Goal: Transaction & Acquisition: Purchase product/service

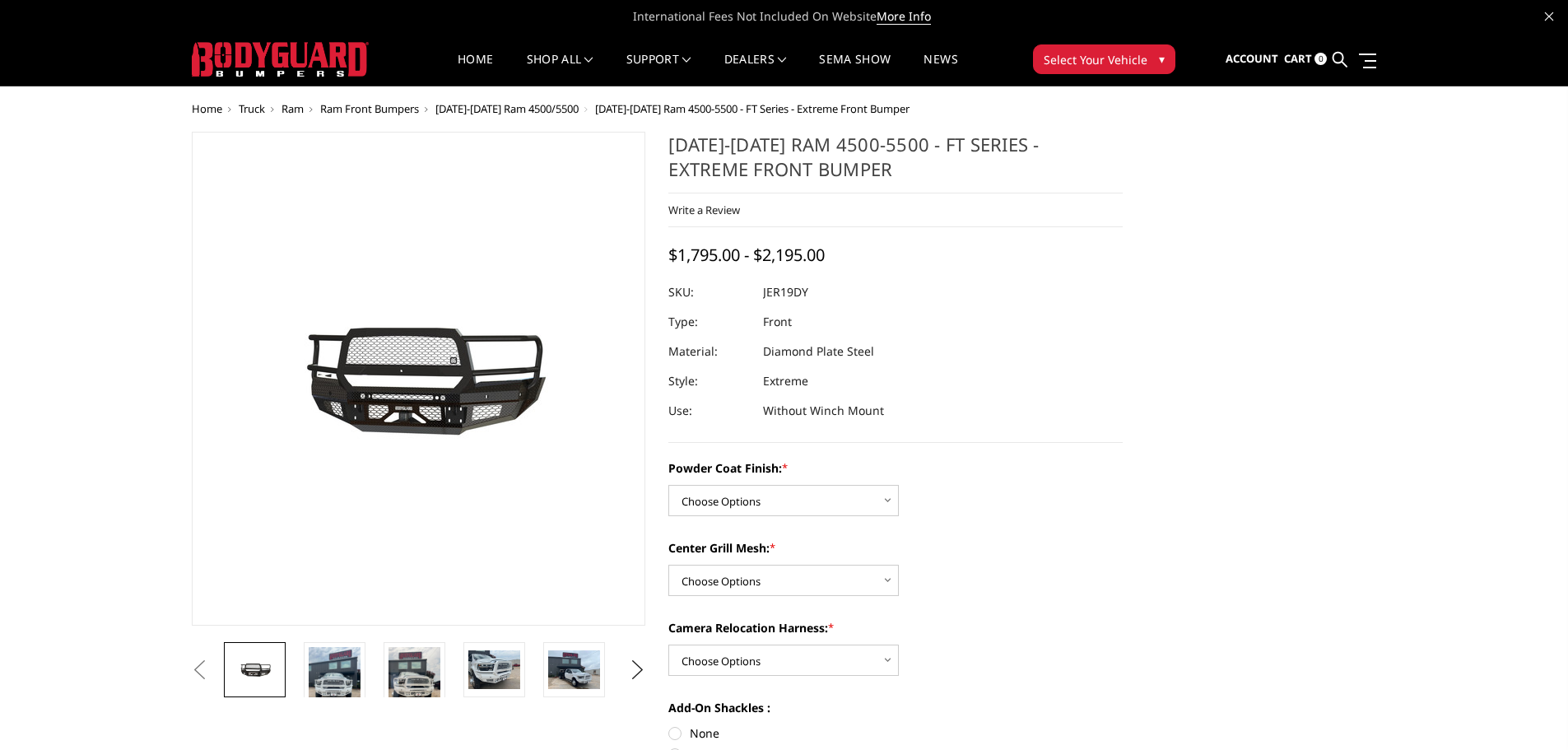
scroll to position [165, 0]
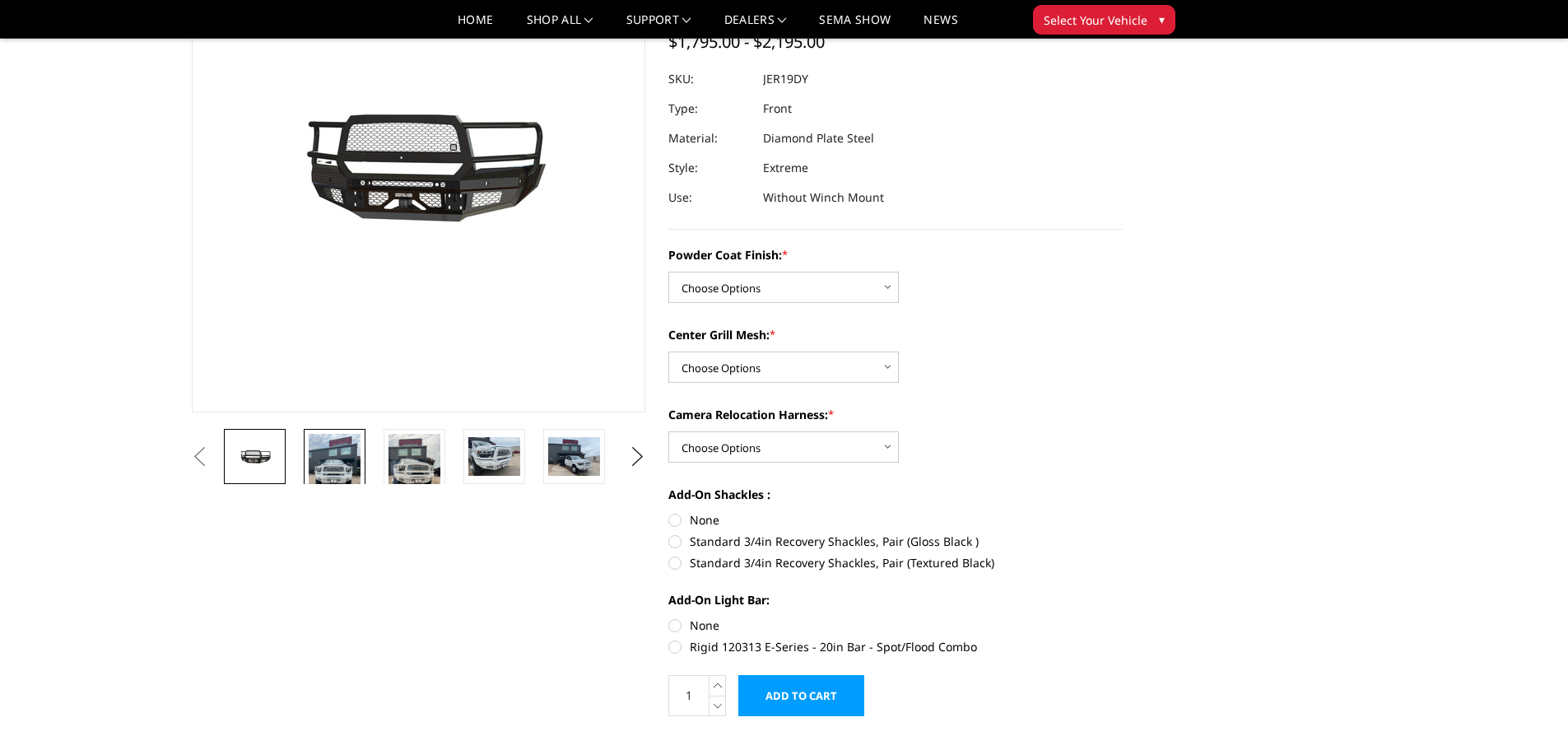
click at [341, 474] on img at bounding box center [334, 468] width 51 height 69
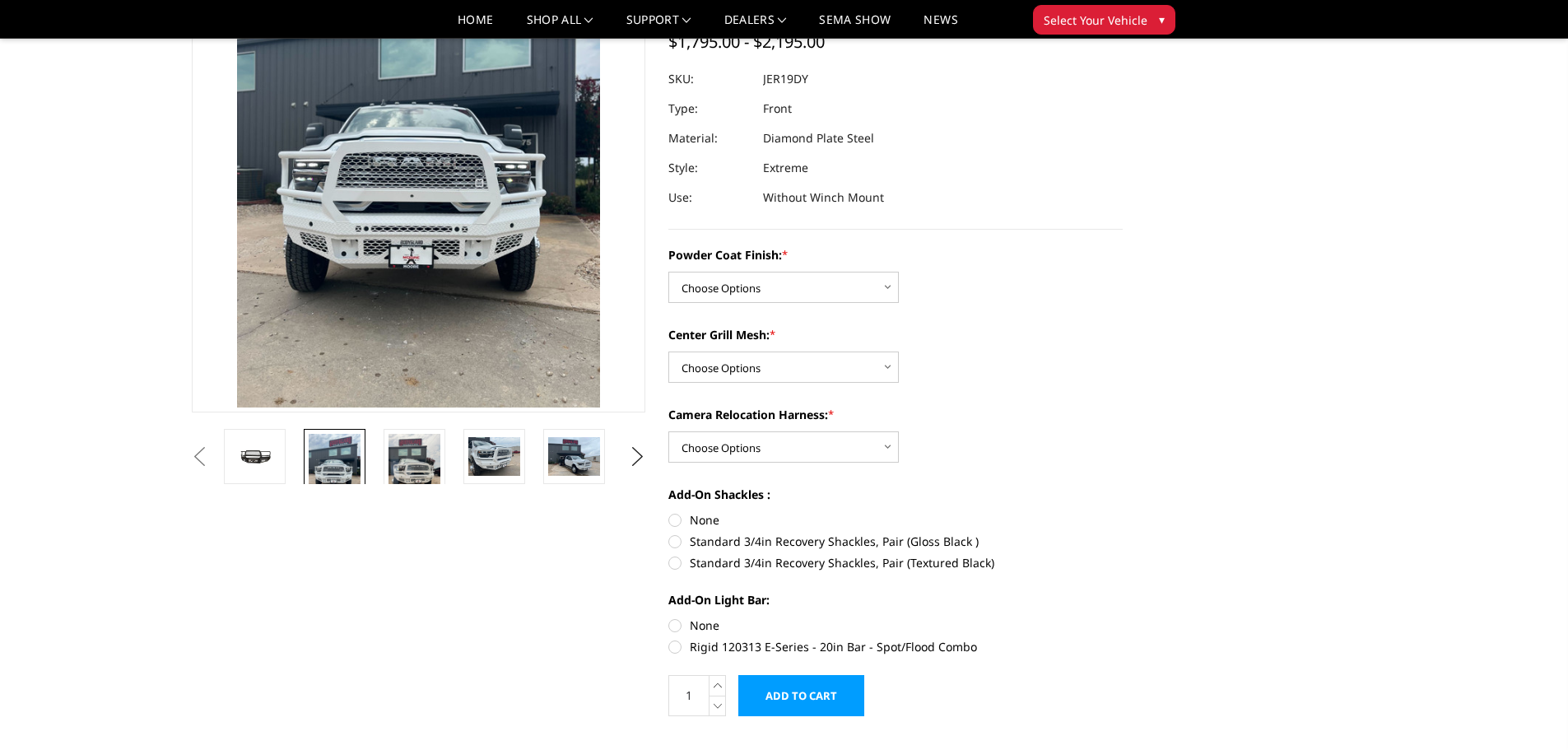
scroll to position [21, 0]
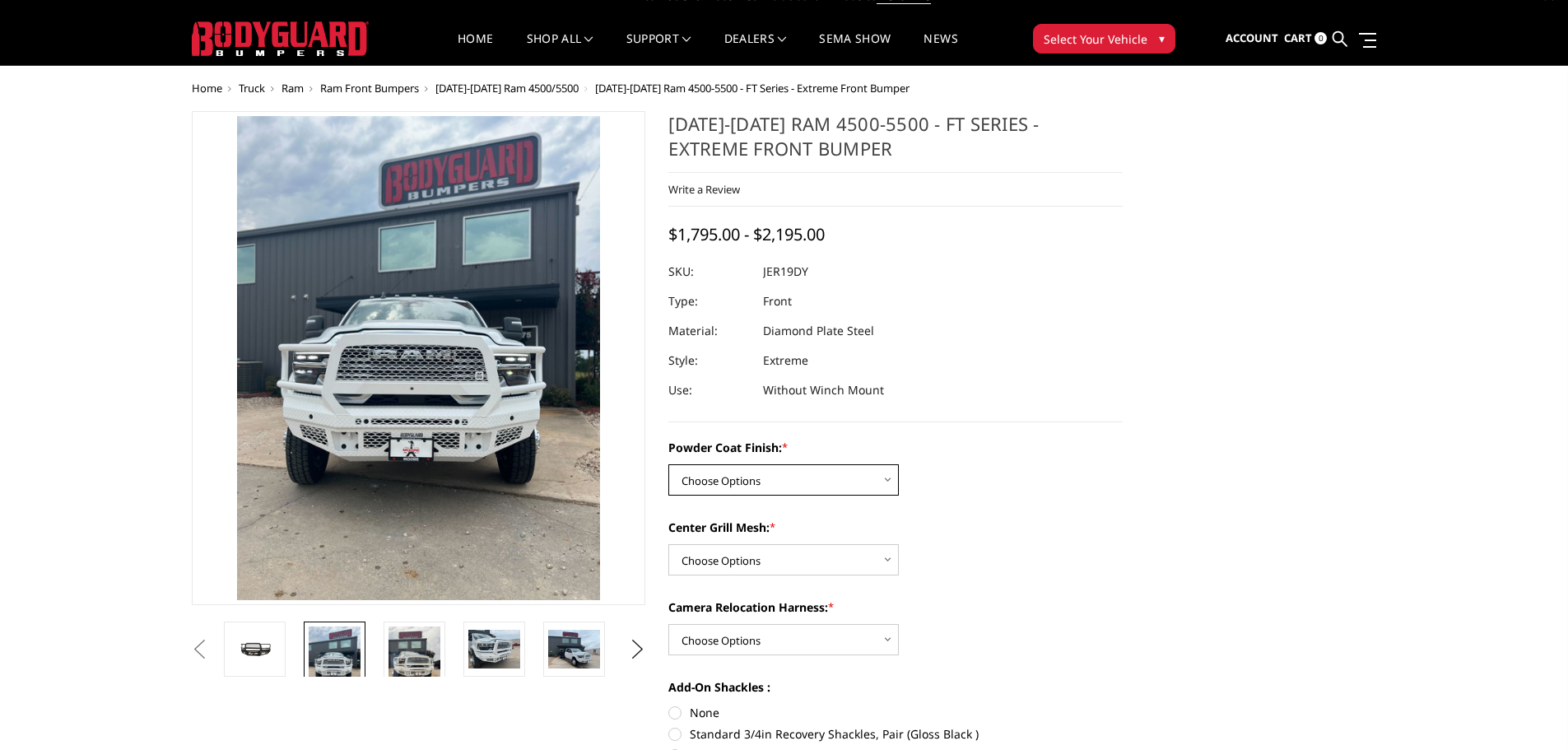
click at [845, 477] on select "Choose Options Bare Metal Gloss Black Powder Coat Textured Black Powder Coat" at bounding box center [784, 480] width 230 height 32
click at [1050, 473] on div "Powder Coat Finish: * Choose Options Bare Metal Gloss Black Powder Coat Texture…" at bounding box center [896, 466] width 454 height 56
click at [868, 560] on select "Choose Options WITH Expanded Metal in Center Grill WITHOUT Expanded Metal in Ce…" at bounding box center [784, 560] width 230 height 32
click at [980, 546] on div "Center Grill Mesh: * Choose Options WITH Expanded Metal in Center Grill WITHOUT…" at bounding box center [896, 546] width 454 height 56
click at [839, 639] on select "Choose Options WITH Camera Relocation Harness WITHOUT Camera Relocation Harness" at bounding box center [784, 640] width 230 height 32
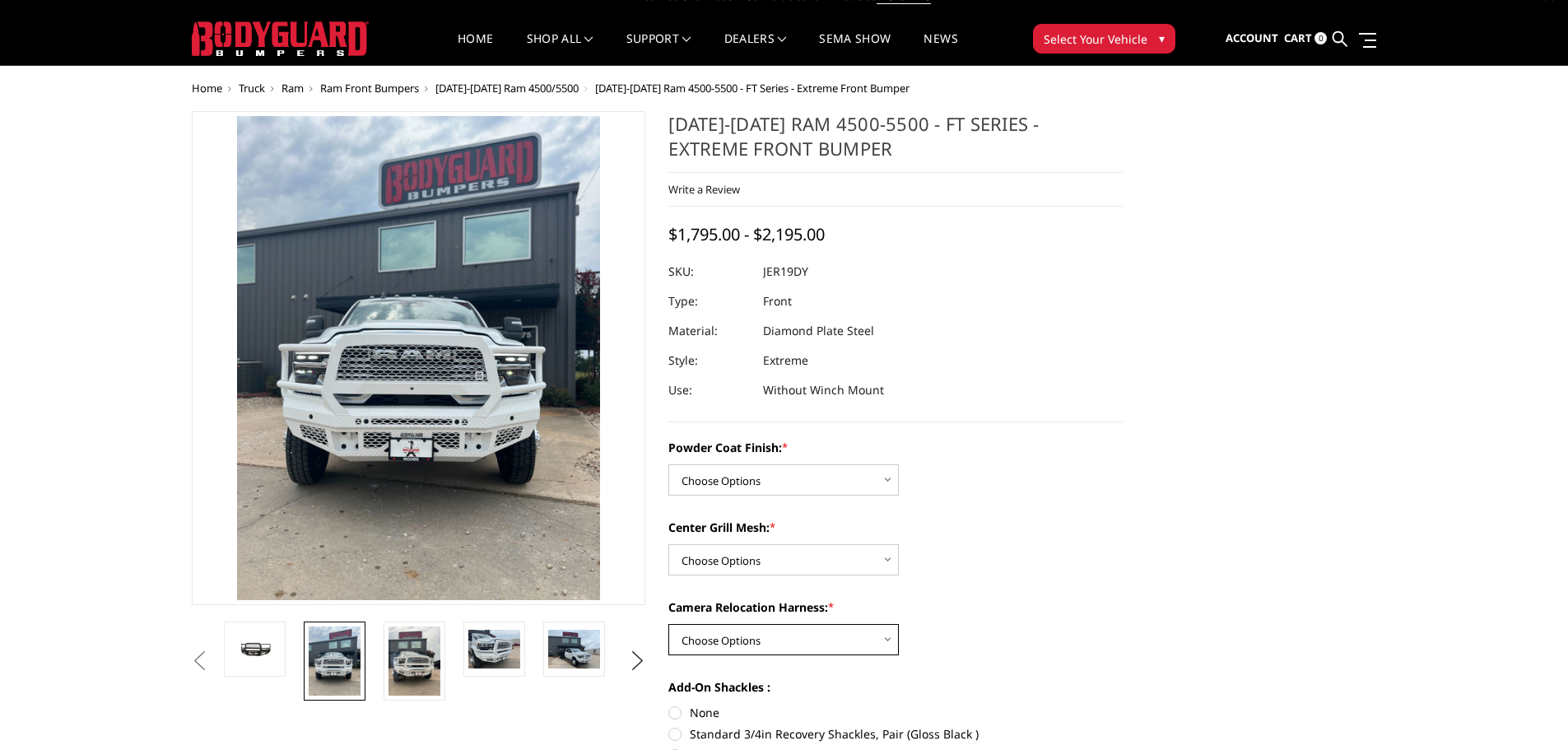
select select "3240"
click at [669, 625] on select "Choose Options WITH Camera Relocation Harness WITHOUT Camera Relocation Harness" at bounding box center [784, 640] width 230 height 32
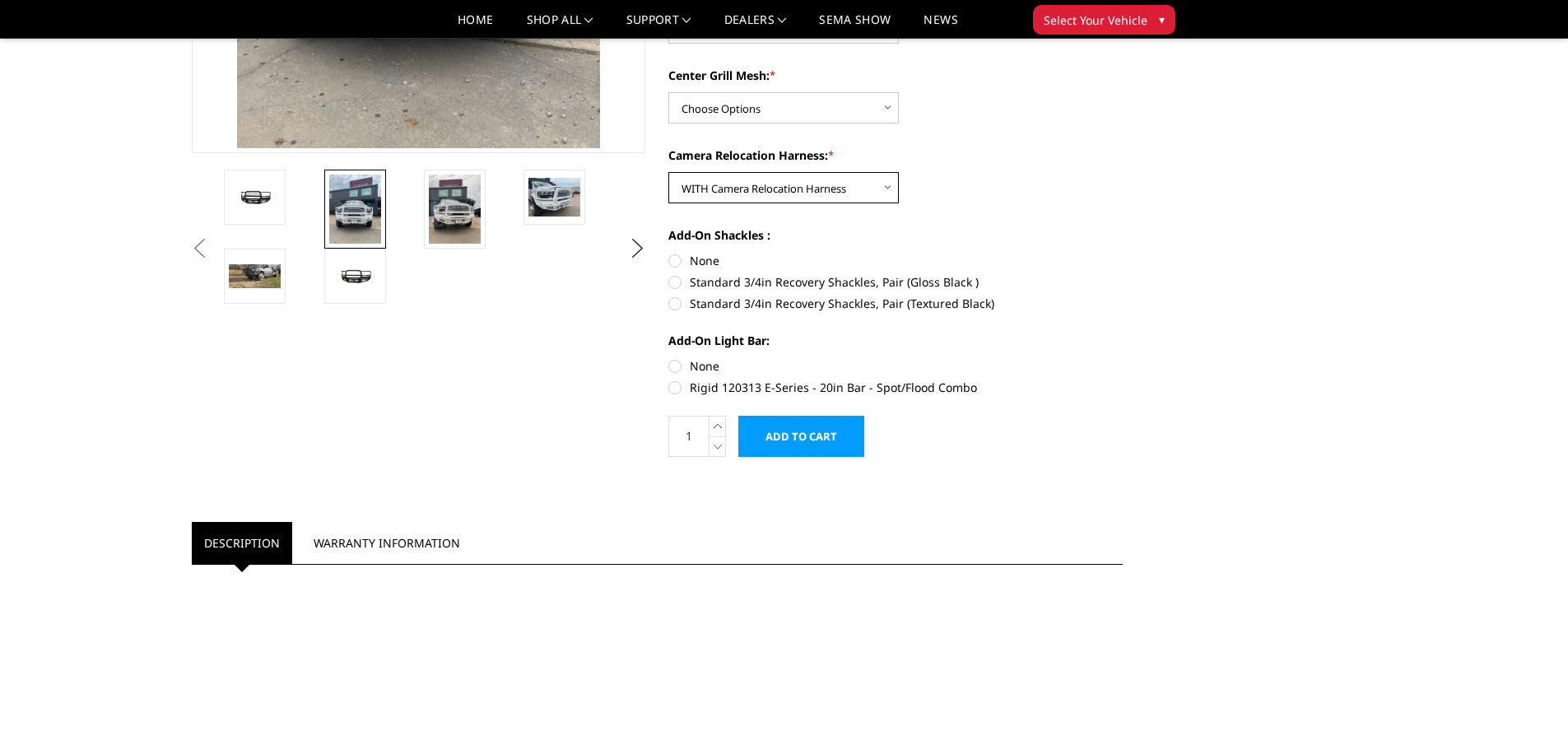
scroll to position [432, 0]
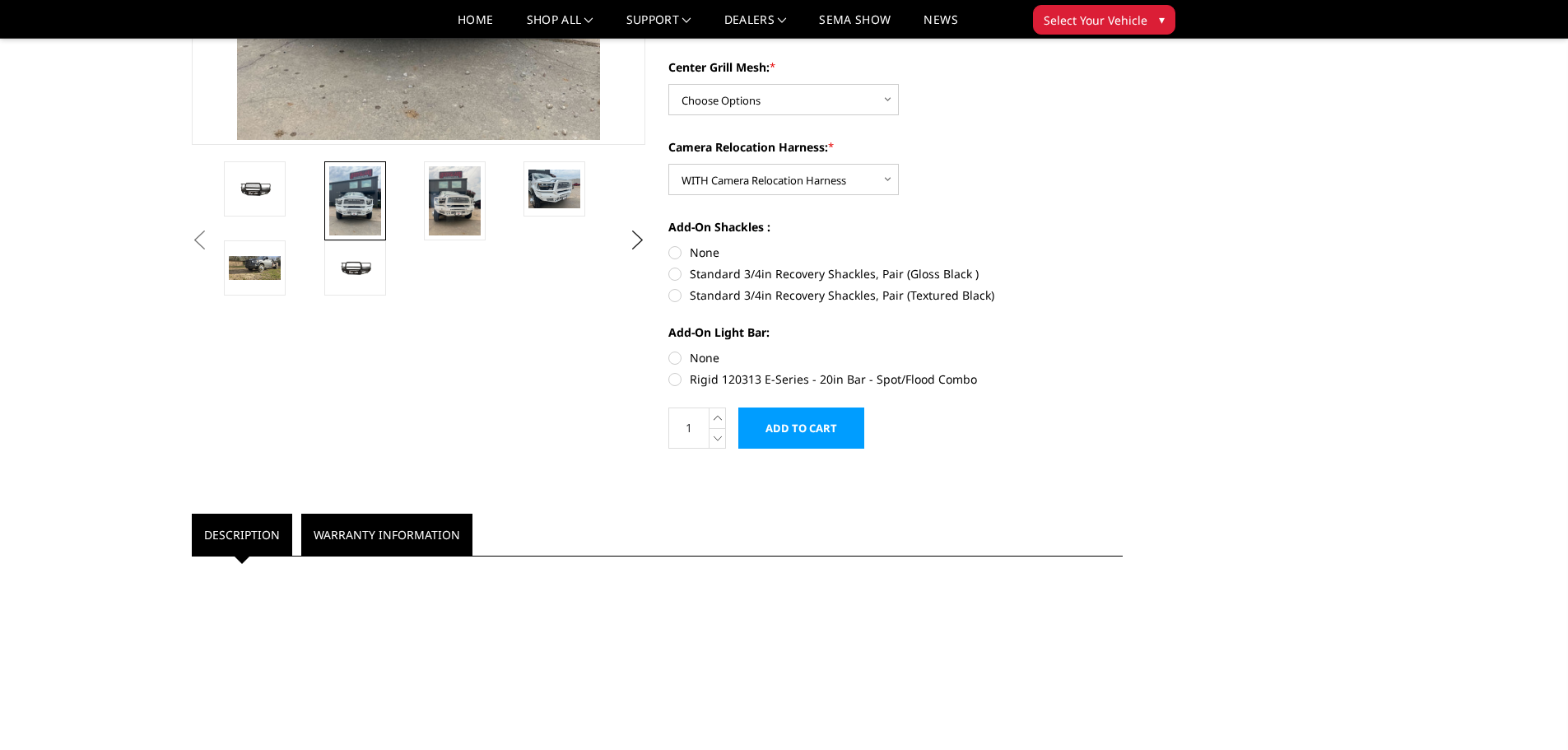
click at [377, 541] on link "Warranty Information" at bounding box center [386, 535] width 171 height 42
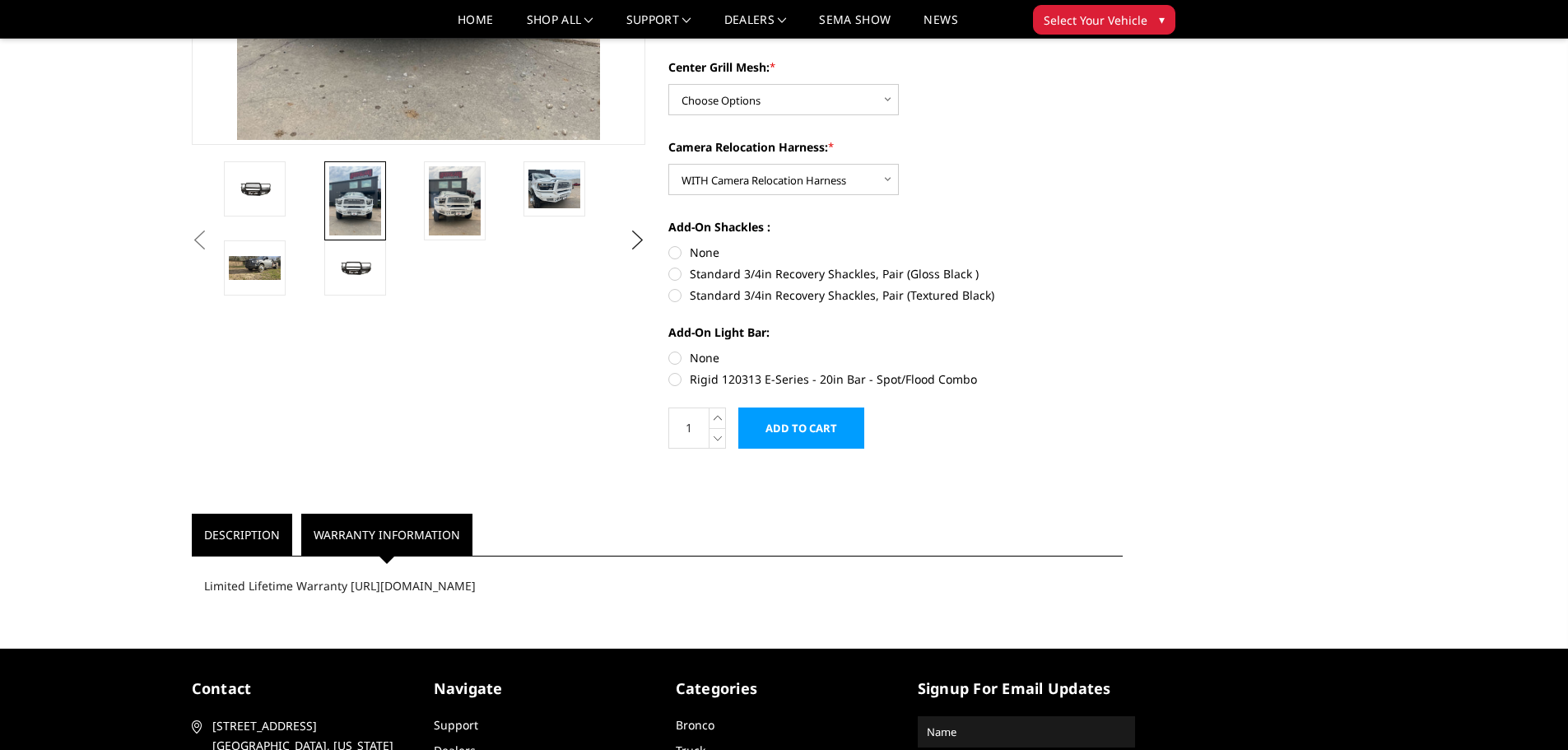
click at [264, 521] on link "Description" at bounding box center [242, 535] width 101 height 42
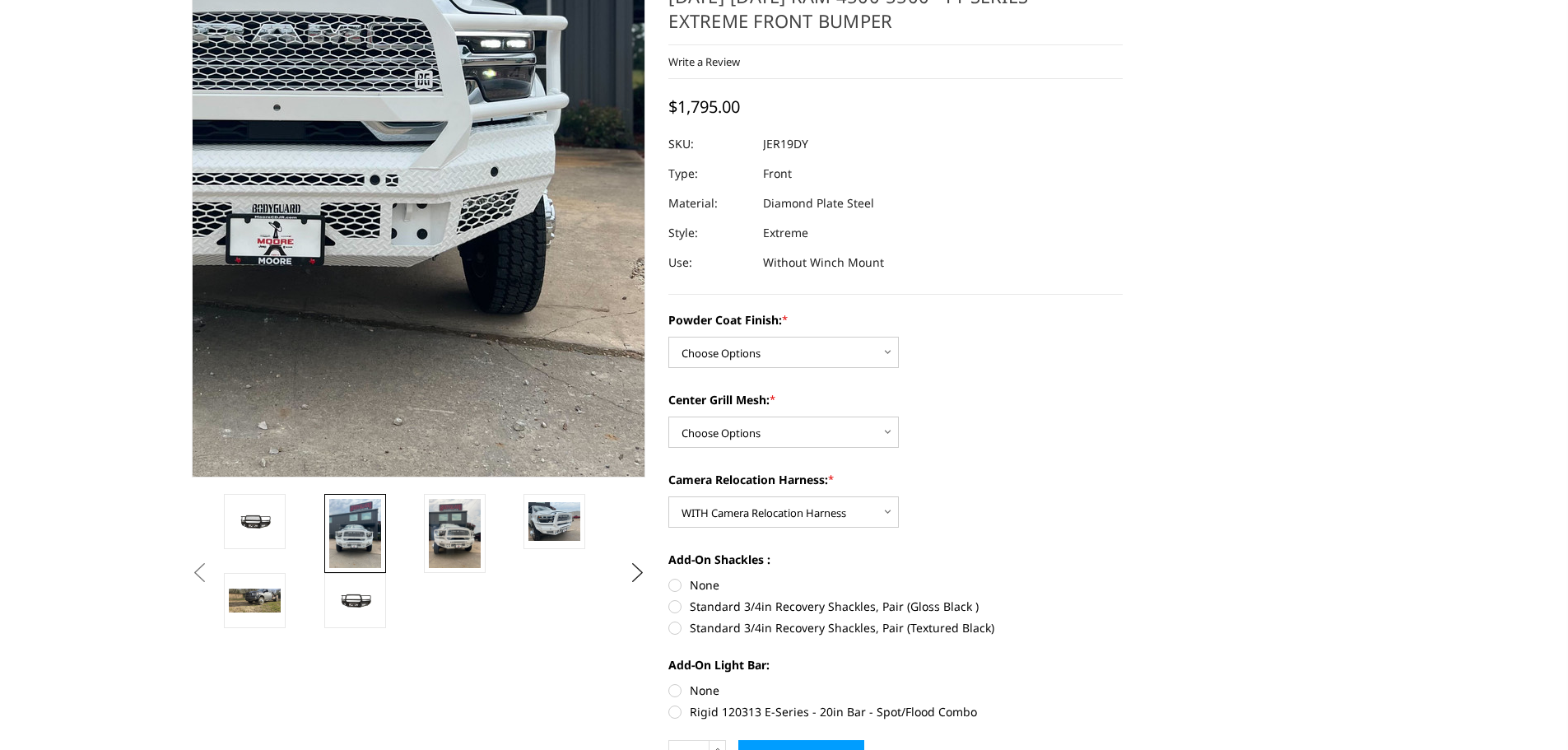
scroll to position [21, 0]
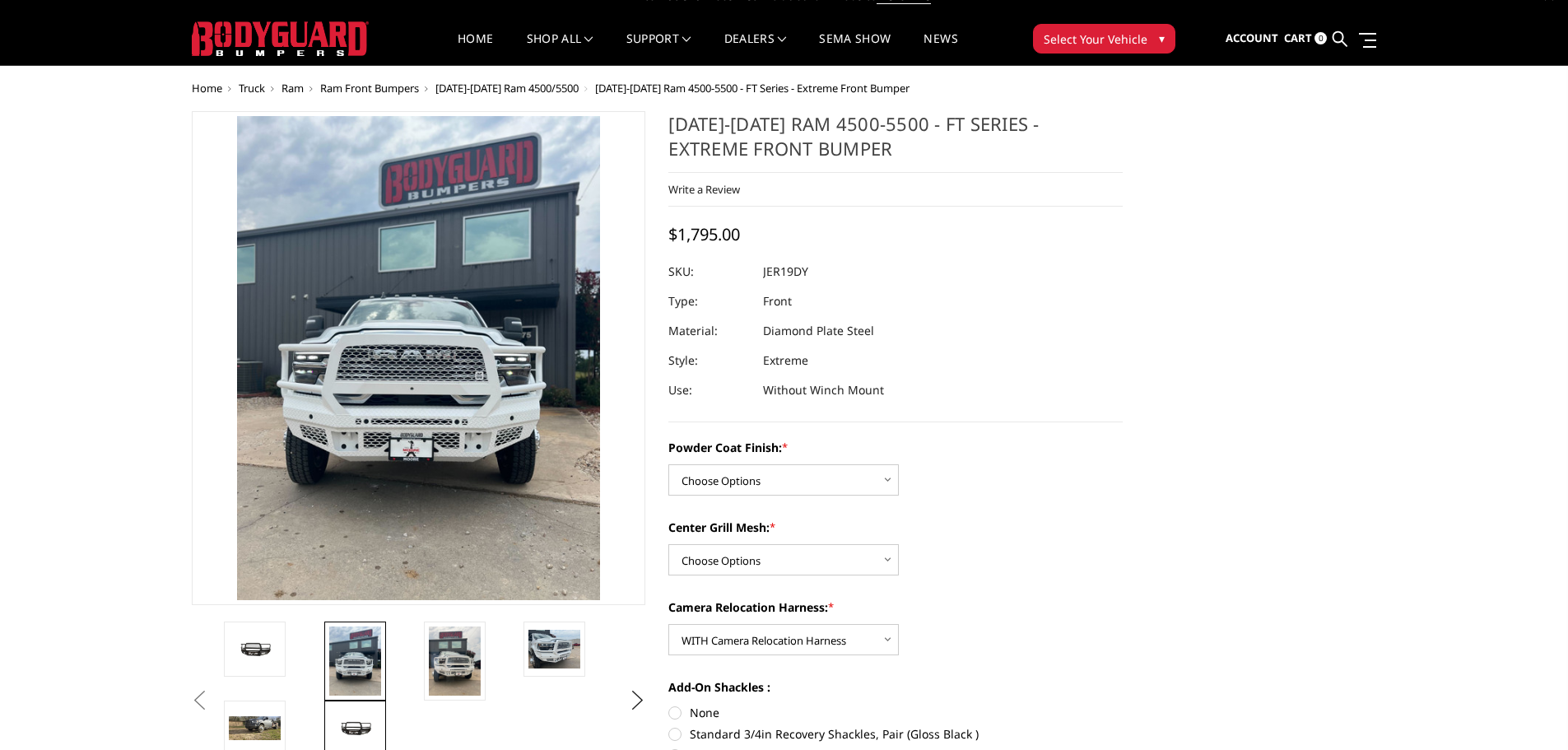
click at [349, 726] on img at bounding box center [355, 728] width 51 height 25
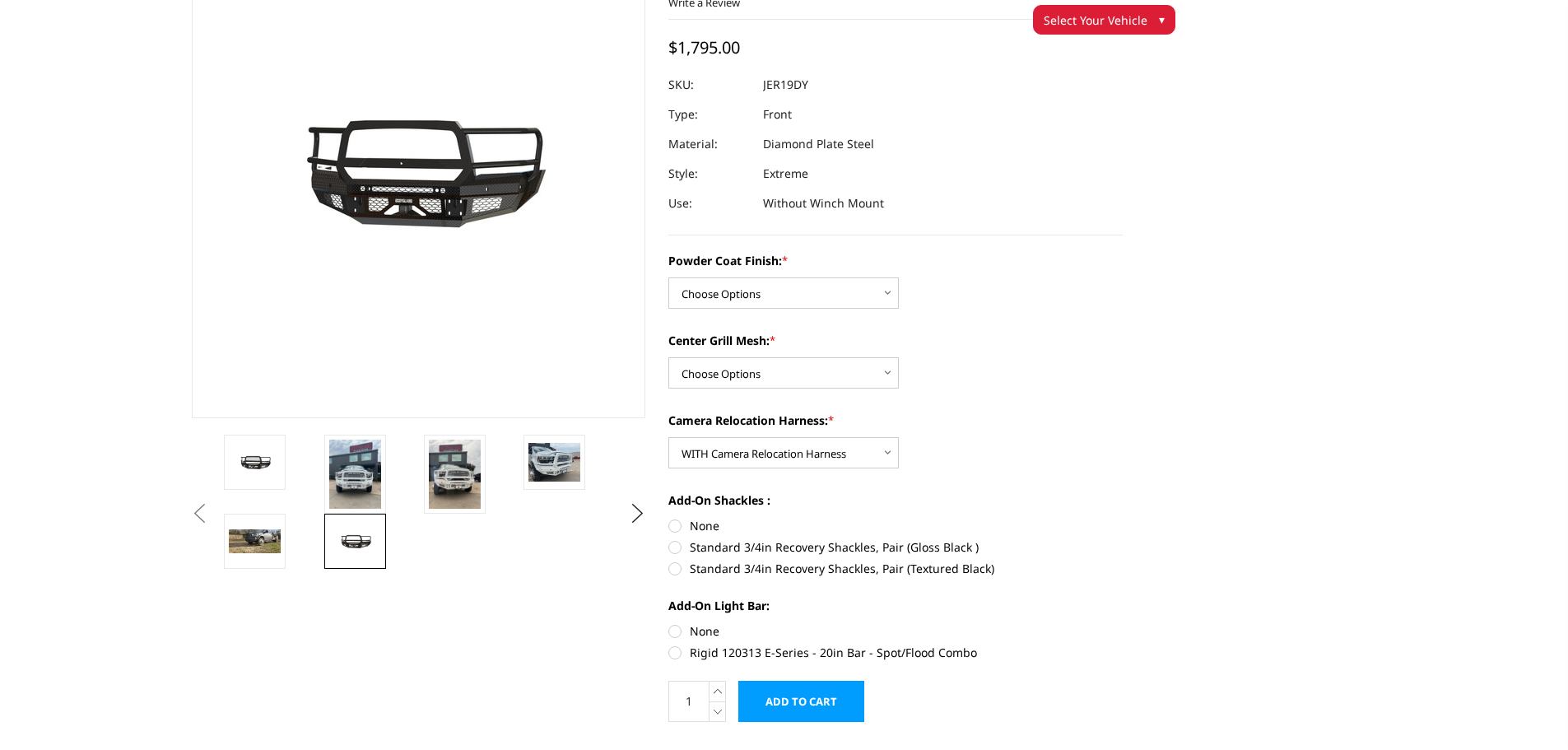
scroll to position [0, 0]
